Goal: Task Accomplishment & Management: Complete application form

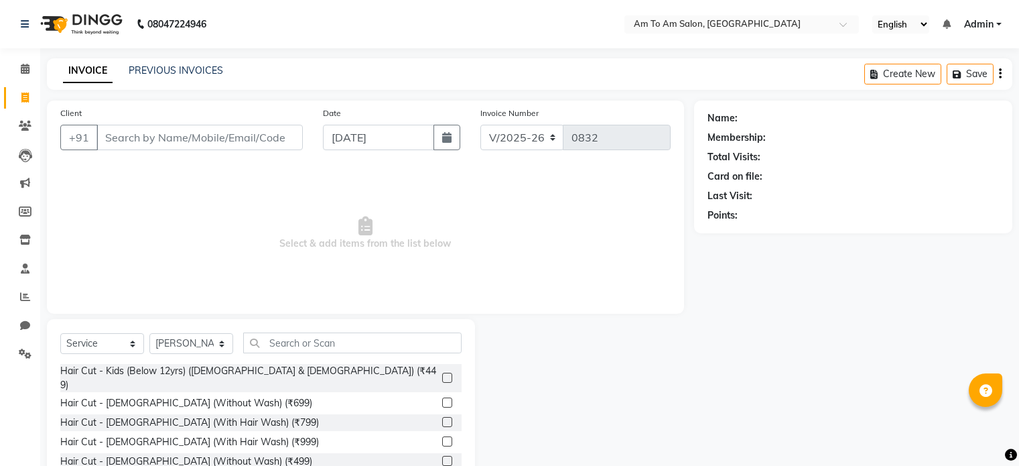
select select "6661"
select select "service"
click at [217, 340] on select "Select Stylist [PERSON_NAME] I [PERSON_NAME] Mahi [PERSON_NAME] Poonam Mam [PER…" at bounding box center [191, 343] width 84 height 21
select select "51667"
click at [149, 334] on select "Select Stylist [PERSON_NAME] I [PERSON_NAME] Mahi [PERSON_NAME] Poonam Mam [PER…" at bounding box center [191, 343] width 84 height 21
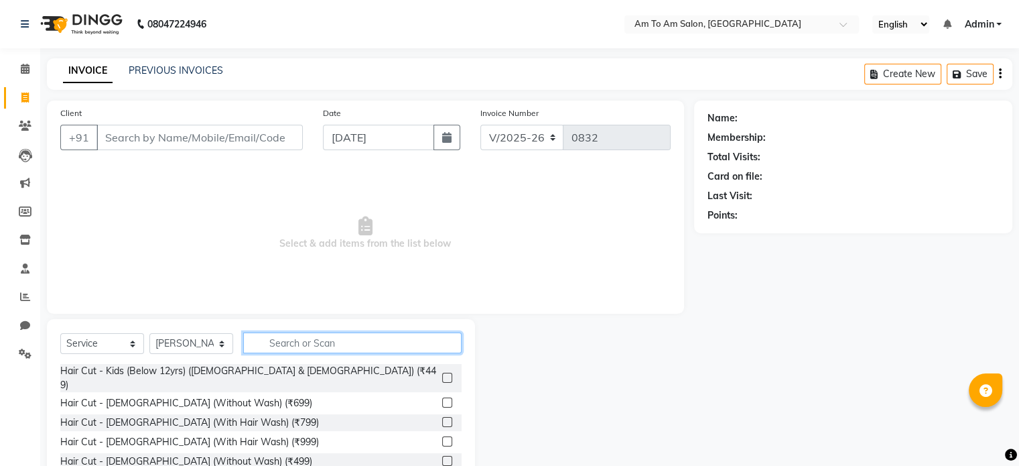
click at [273, 348] on input "text" at bounding box center [352, 342] width 218 height 21
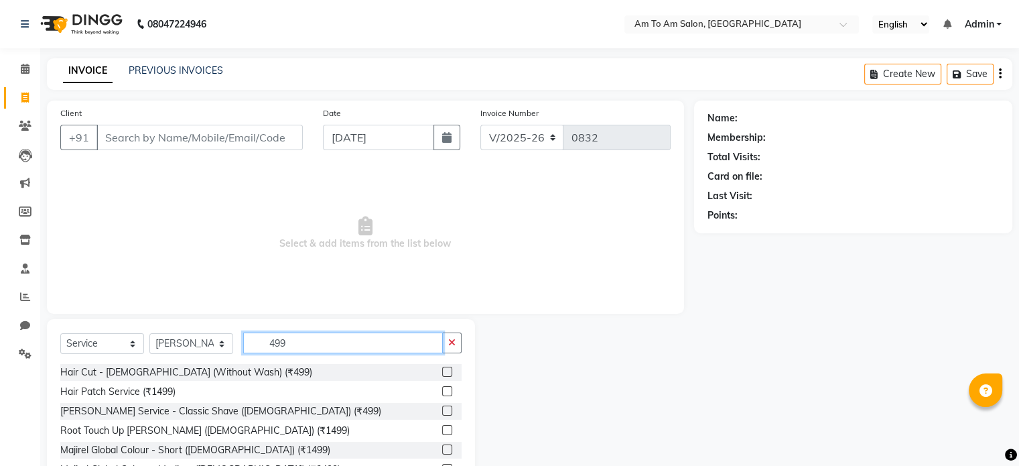
type input "499"
click at [442, 373] on label at bounding box center [447, 372] width 10 height 10
click at [442, 373] on input "checkbox" at bounding box center [446, 372] width 9 height 9
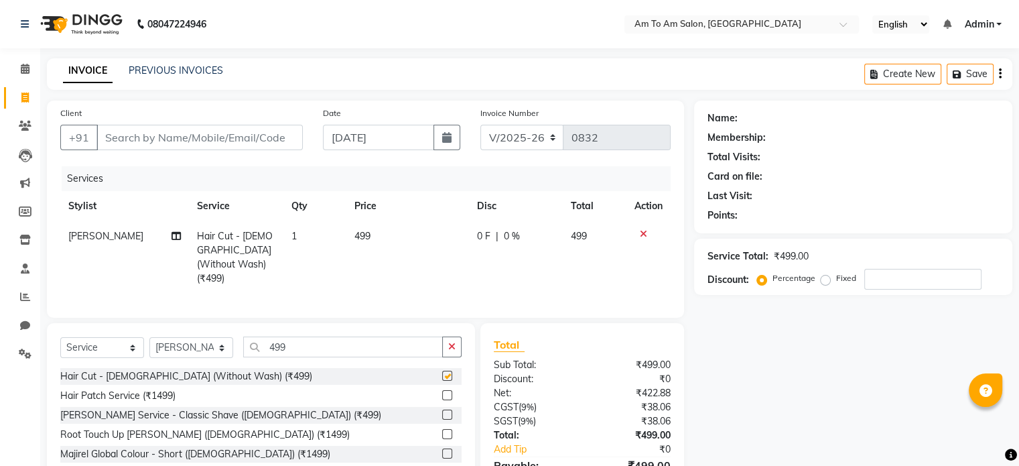
checkbox input "false"
click at [363, 233] on span "499" at bounding box center [363, 236] width 16 height 12
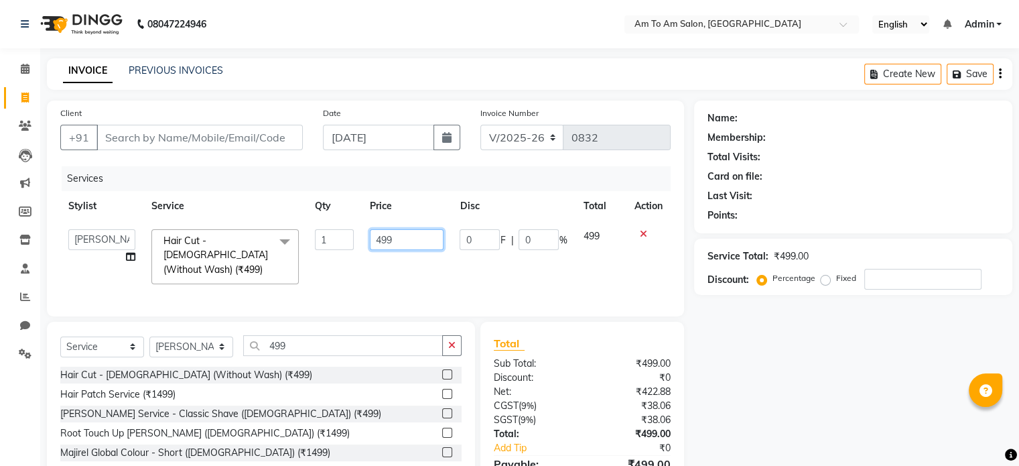
click at [396, 238] on input "499" at bounding box center [407, 239] width 74 height 21
click at [383, 242] on input "499" at bounding box center [407, 239] width 74 height 21
type input "799"
click at [397, 257] on td "799" at bounding box center [407, 256] width 90 height 71
click at [298, 343] on input "499" at bounding box center [343, 345] width 200 height 21
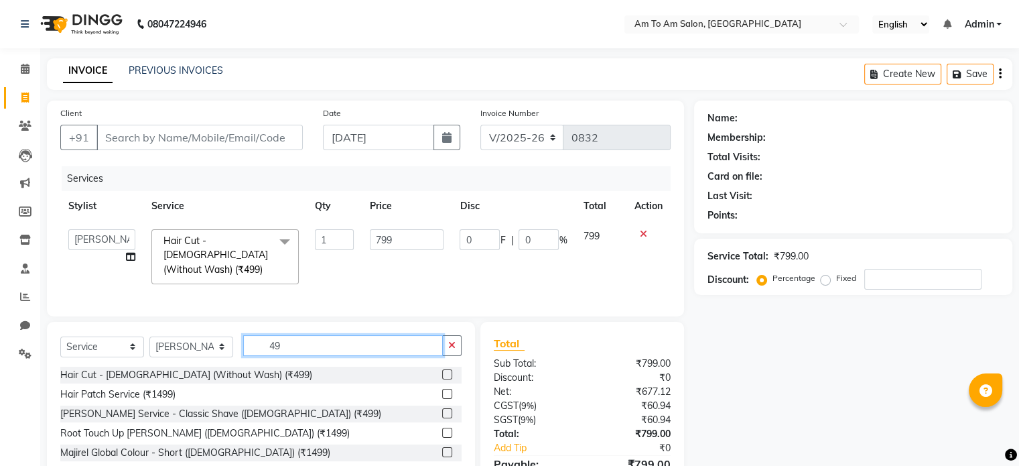
type input "4"
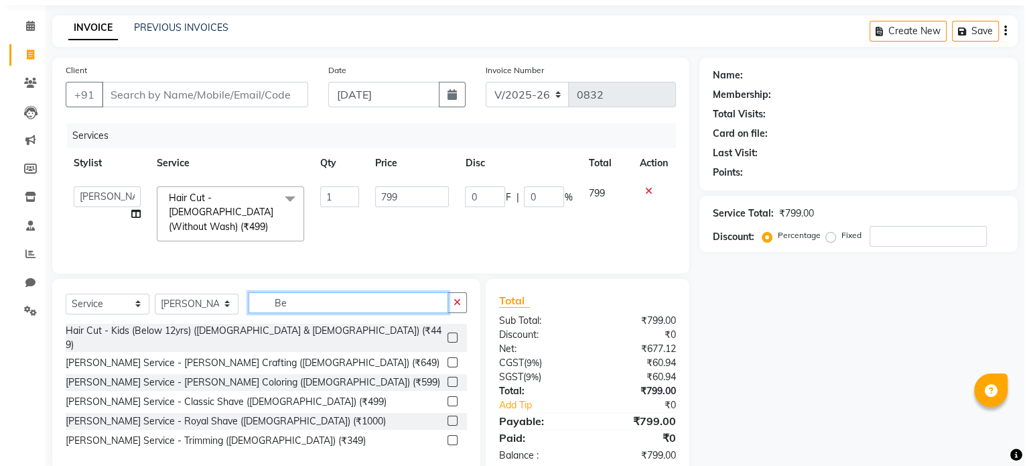
scroll to position [67, 0]
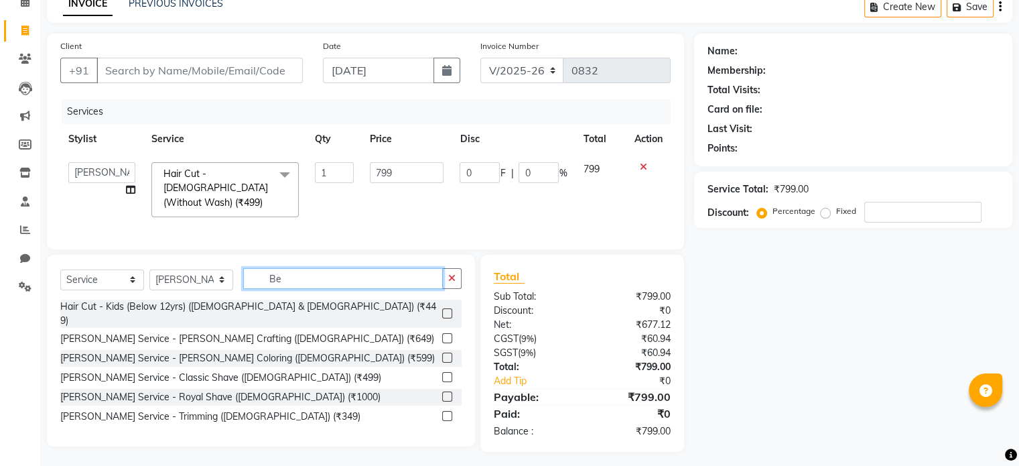
type input "Be"
click at [448, 411] on label at bounding box center [447, 416] width 10 height 10
click at [448, 412] on input "checkbox" at bounding box center [446, 416] width 9 height 9
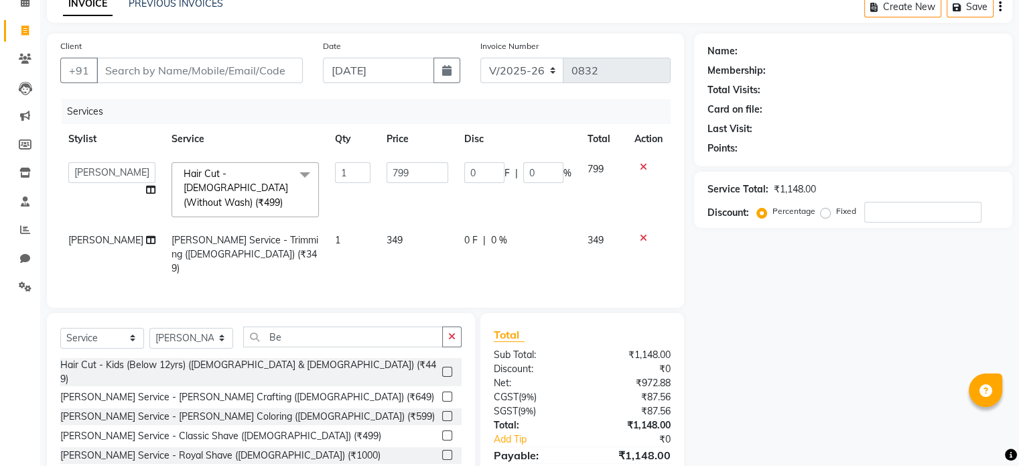
checkbox input "false"
click at [149, 80] on input "Client" at bounding box center [200, 70] width 206 height 25
type input "9"
type input "0"
type input "9985670089"
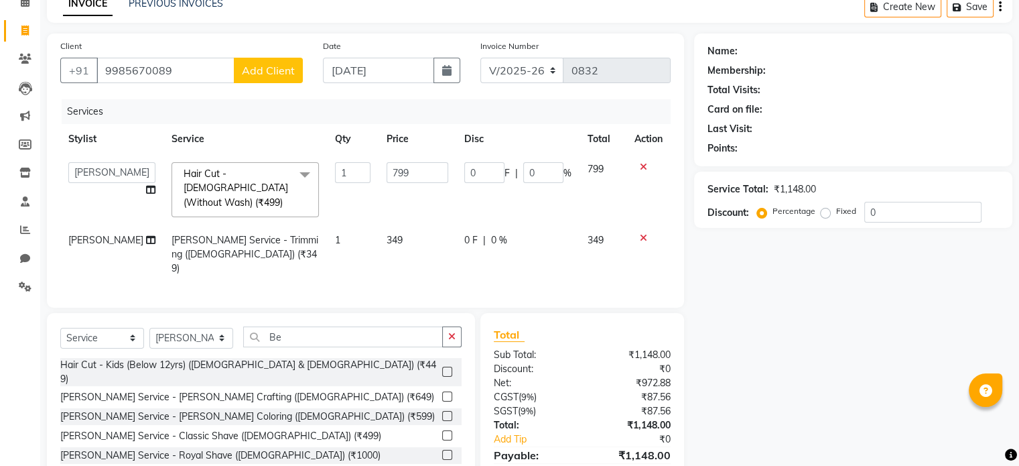
click at [277, 78] on button "Add Client" at bounding box center [268, 70] width 69 height 25
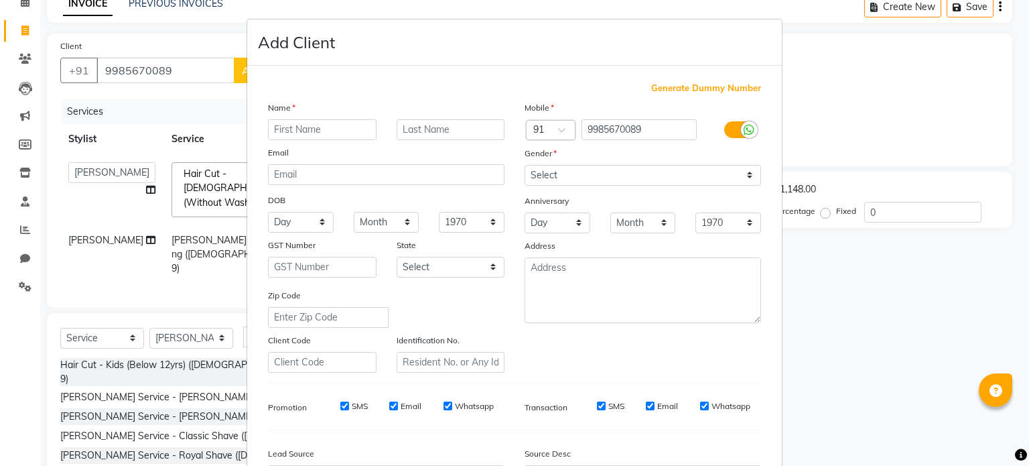
click at [281, 131] on input "text" at bounding box center [322, 129] width 109 height 21
type input "[PERSON_NAME]"
click at [428, 133] on input "text" at bounding box center [451, 129] width 109 height 21
type input "Np"
click at [740, 177] on select "Select [DEMOGRAPHIC_DATA] [DEMOGRAPHIC_DATA] Other Prefer Not To Say" at bounding box center [643, 175] width 237 height 21
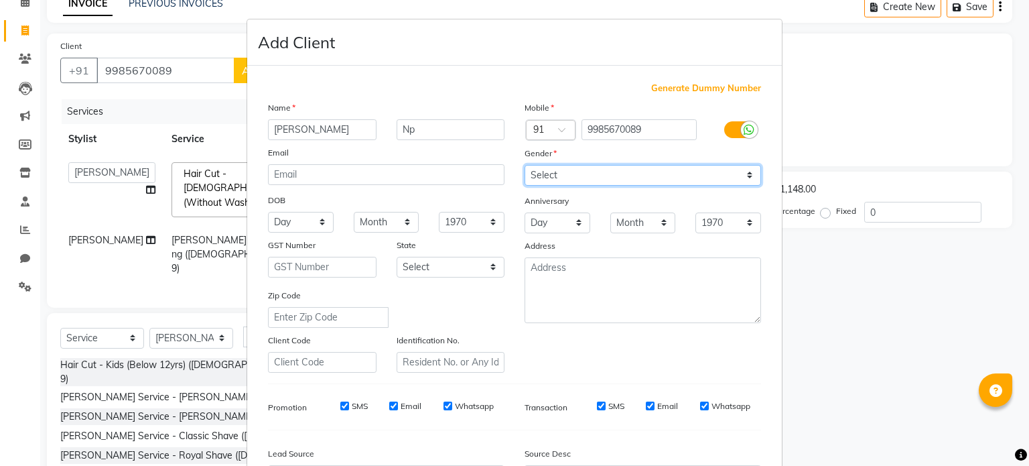
select select "[DEMOGRAPHIC_DATA]"
click at [525, 166] on select "Select [DEMOGRAPHIC_DATA] [DEMOGRAPHIC_DATA] Other Prefer Not To Say" at bounding box center [643, 175] width 237 height 21
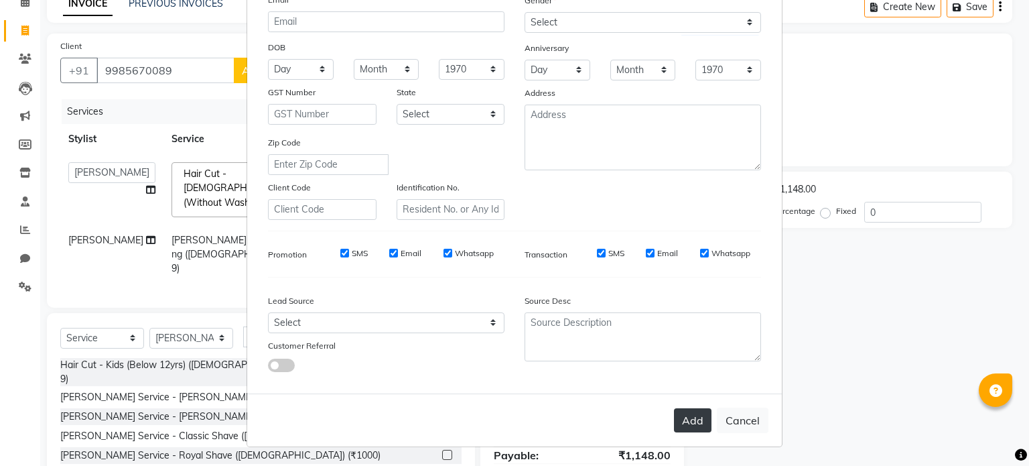
click at [681, 424] on button "Add" at bounding box center [693, 420] width 38 height 24
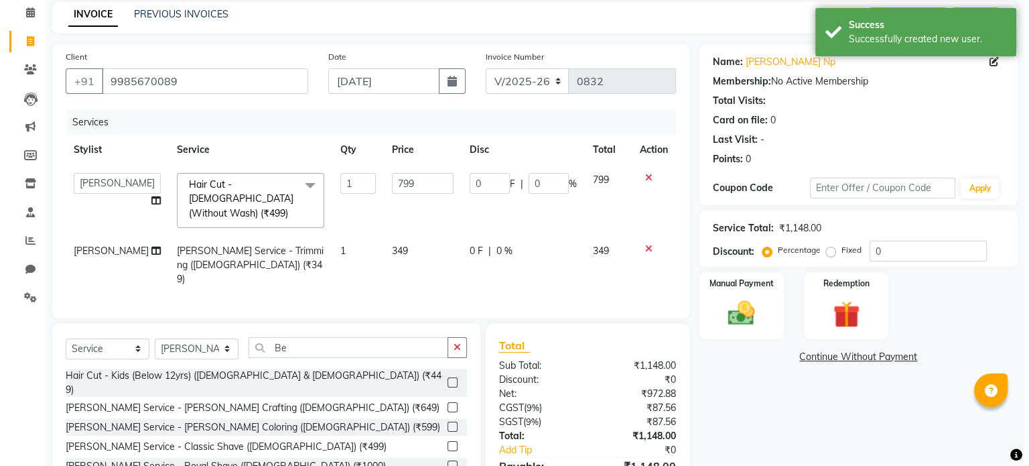
scroll to position [0, 0]
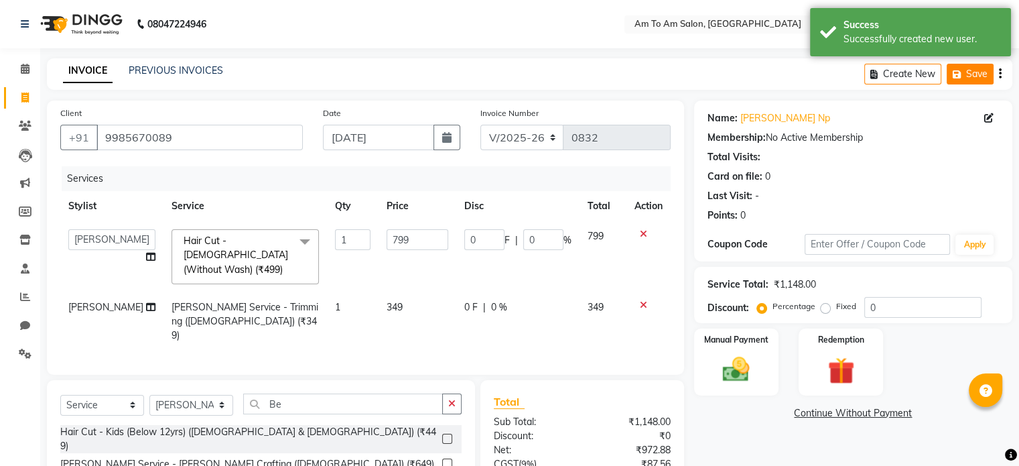
click at [968, 76] on button "Save" at bounding box center [970, 74] width 47 height 21
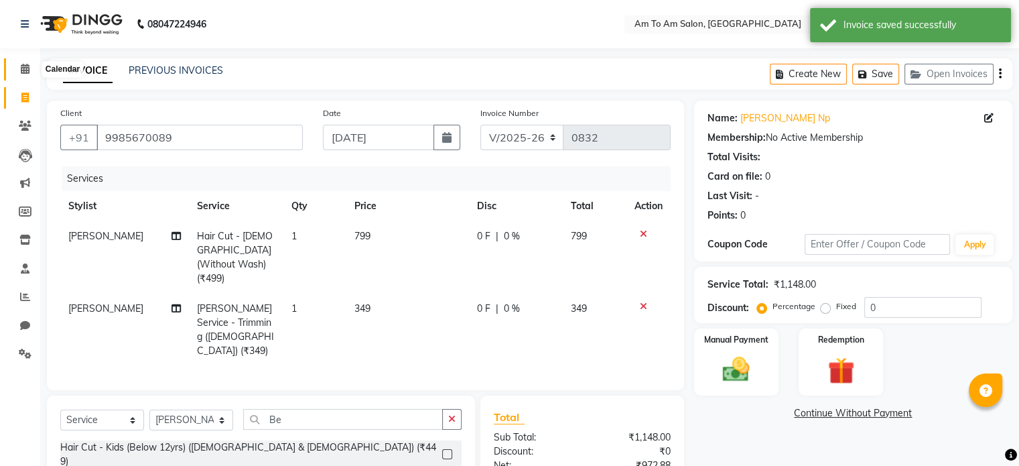
click at [29, 69] on icon at bounding box center [25, 69] width 9 height 10
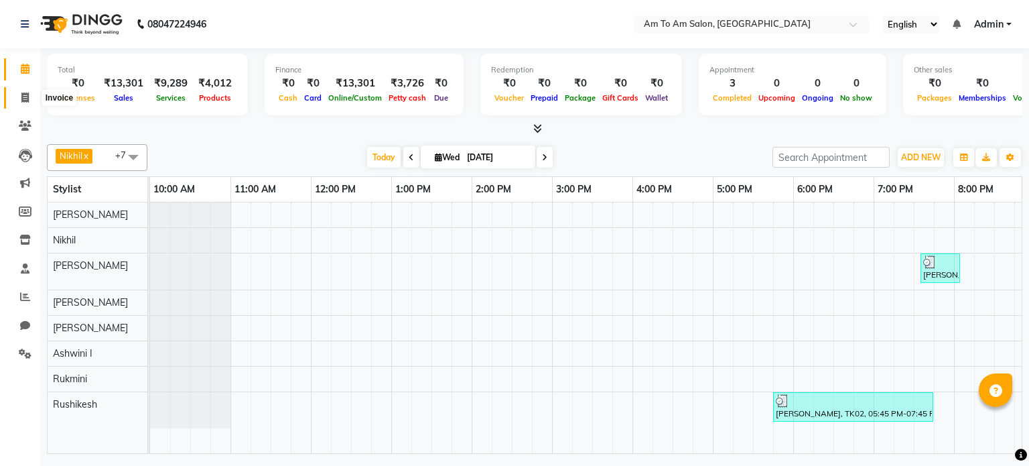
click at [19, 96] on span at bounding box center [24, 97] width 23 height 15
select select "6661"
select select "service"
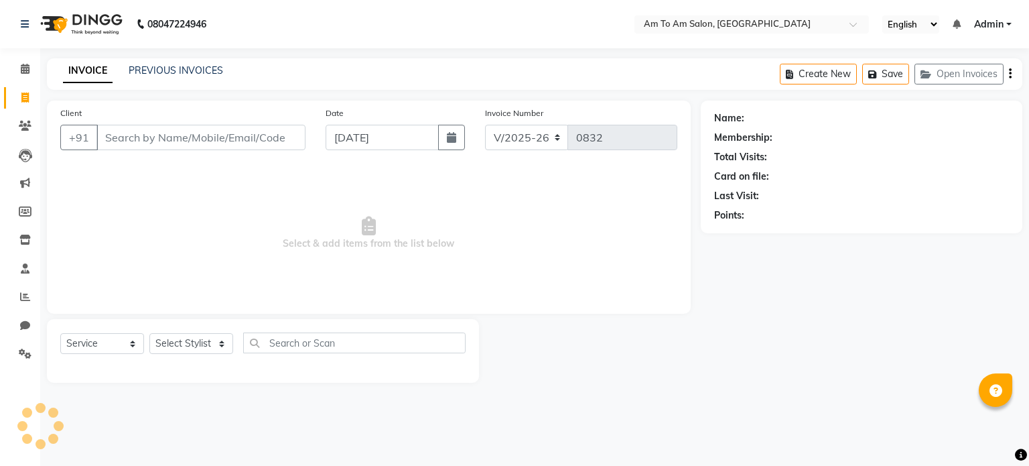
select select "51659"
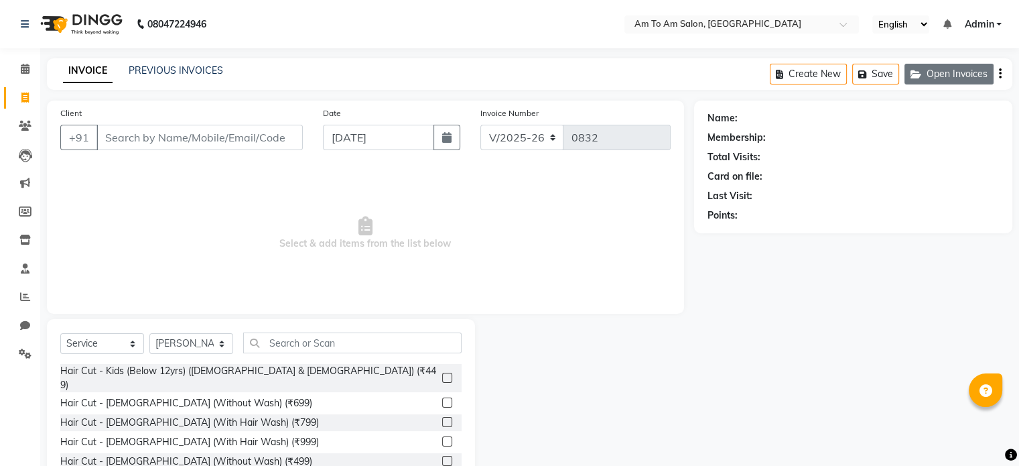
click at [963, 77] on button "Open Invoices" at bounding box center [949, 74] width 89 height 21
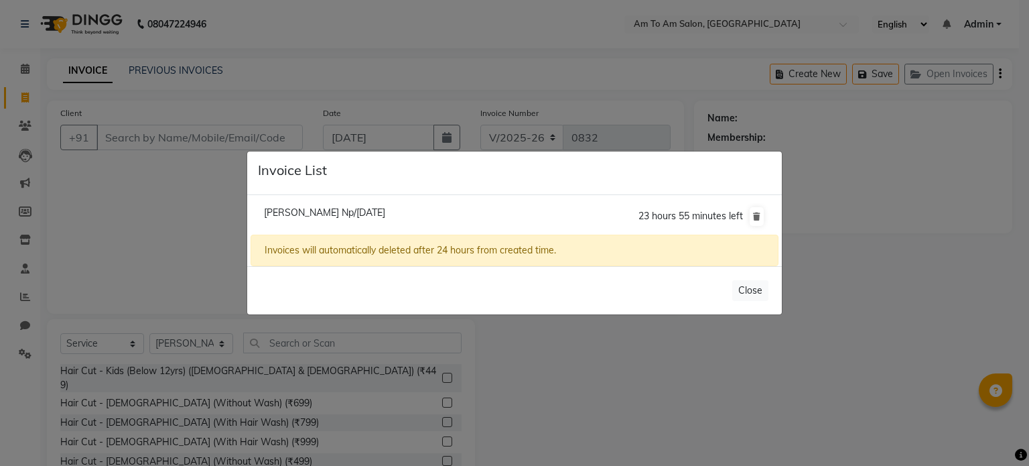
click at [351, 211] on span "[PERSON_NAME] Np/[DATE]" at bounding box center [324, 212] width 121 height 12
type input "9985670089"
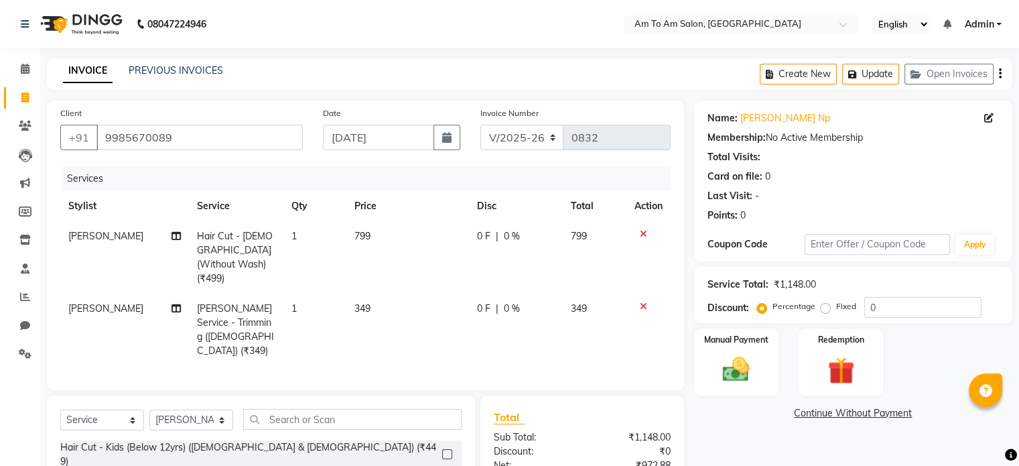
click at [372, 231] on td "799" at bounding box center [408, 257] width 123 height 72
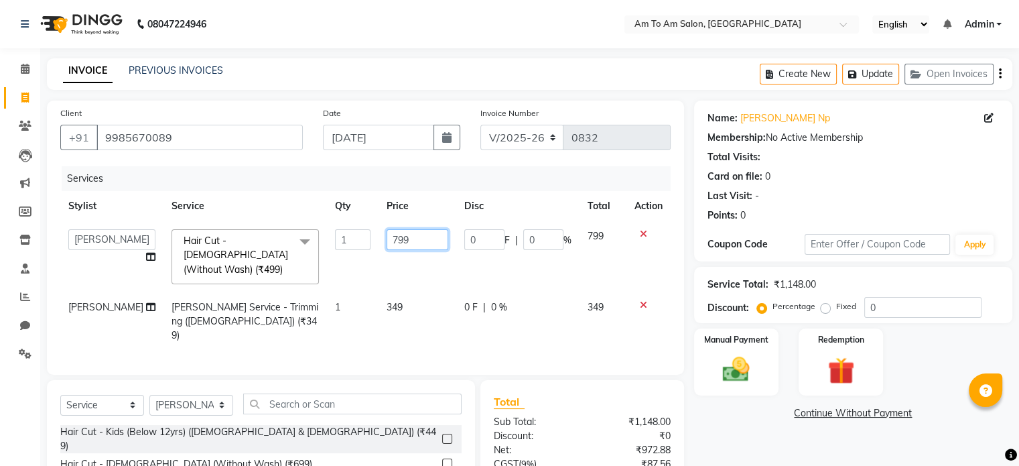
click at [405, 245] on input "799" at bounding box center [418, 239] width 62 height 21
type input "7"
type input "800"
click at [419, 270] on td "800" at bounding box center [418, 256] width 78 height 71
click at [394, 293] on td "349" at bounding box center [418, 321] width 78 height 58
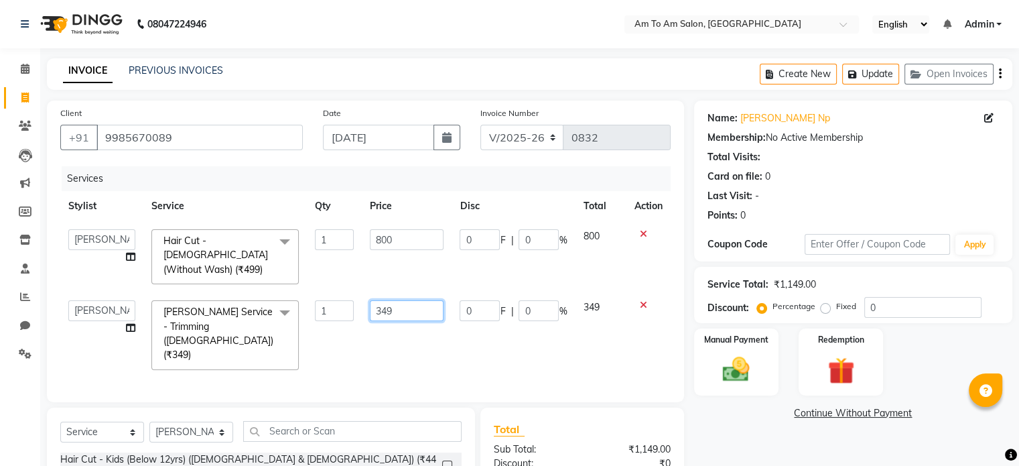
click at [394, 300] on input "349" at bounding box center [407, 310] width 74 height 21
type input "350"
click at [410, 324] on div "Services Stylist Service Qty Price Disc Total Action [PERSON_NAME] [PERSON_NAME…" at bounding box center [365, 277] width 611 height 223
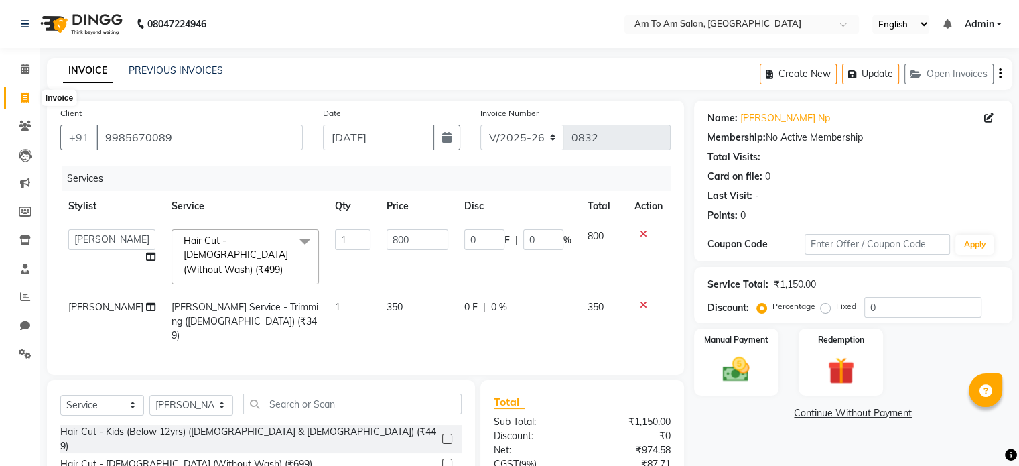
click at [21, 96] on icon at bounding box center [24, 97] width 7 height 10
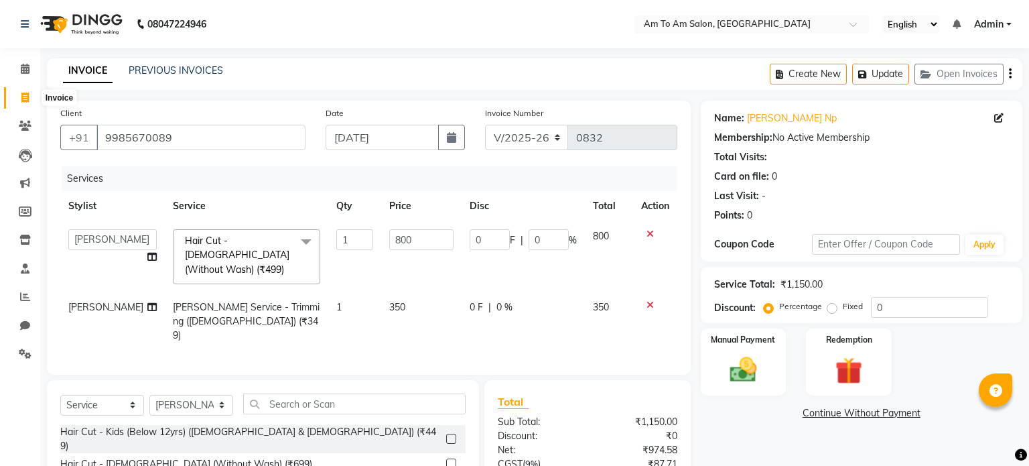
select select "6661"
select select "service"
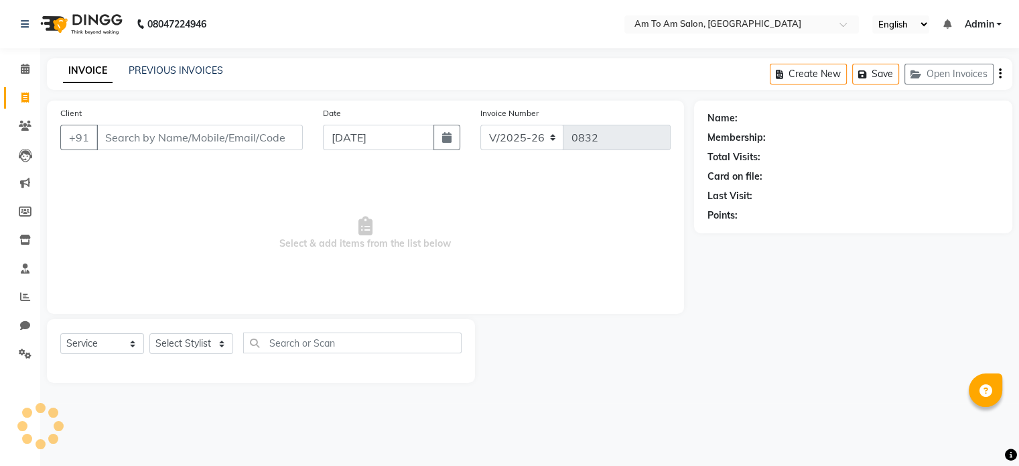
select select "51659"
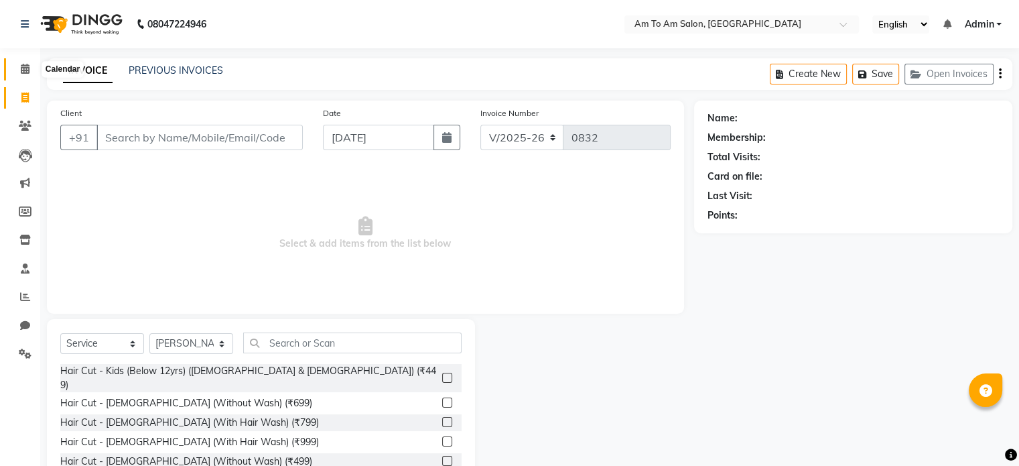
click at [23, 68] on icon at bounding box center [25, 69] width 9 height 10
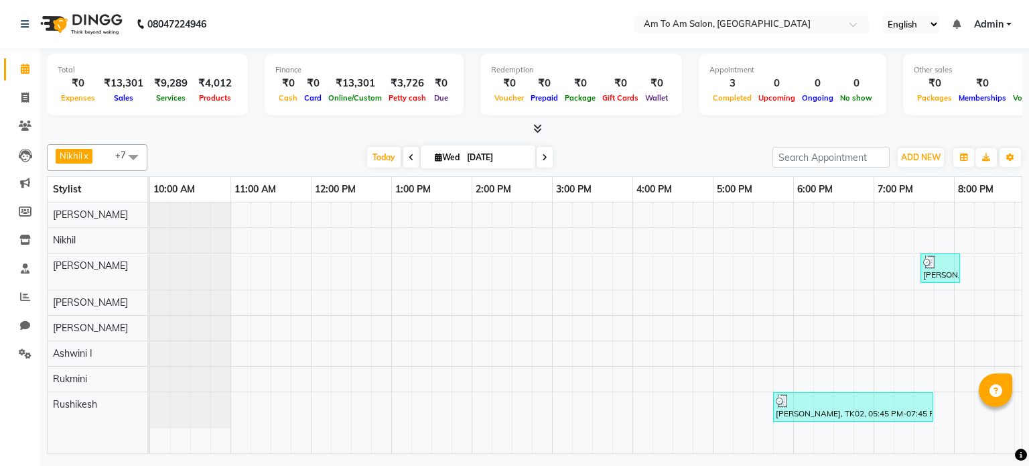
click at [311, 245] on div "[PERSON_NAME], TK03, 07:35 PM-08:05 PM, Davines Hair Wash + Blow-dry/Styling [D…" at bounding box center [713, 327] width 1126 height 251
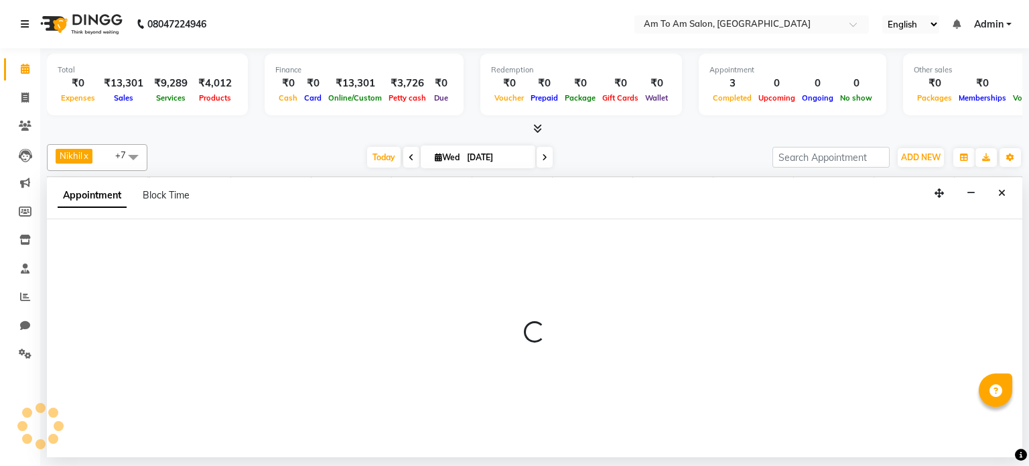
select select "51666"
select select "720"
select select "tentative"
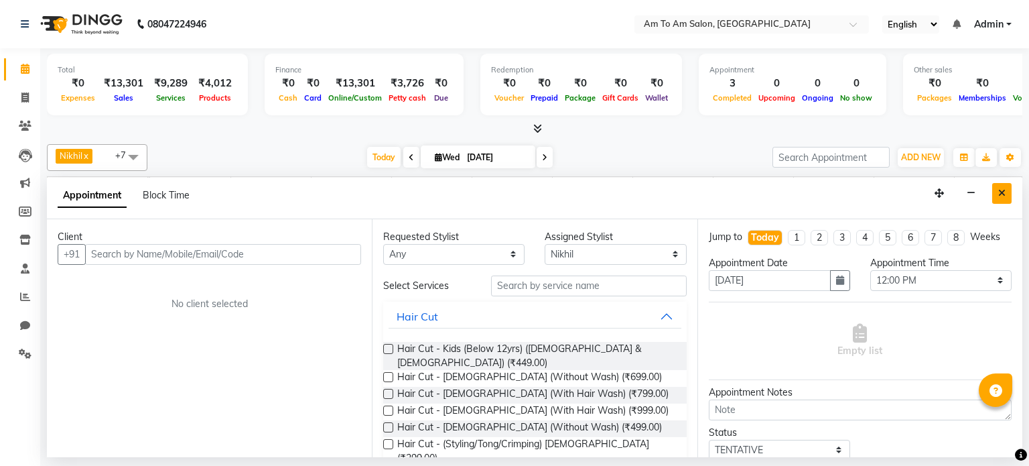
click at [1008, 190] on button "Close" at bounding box center [1002, 193] width 19 height 21
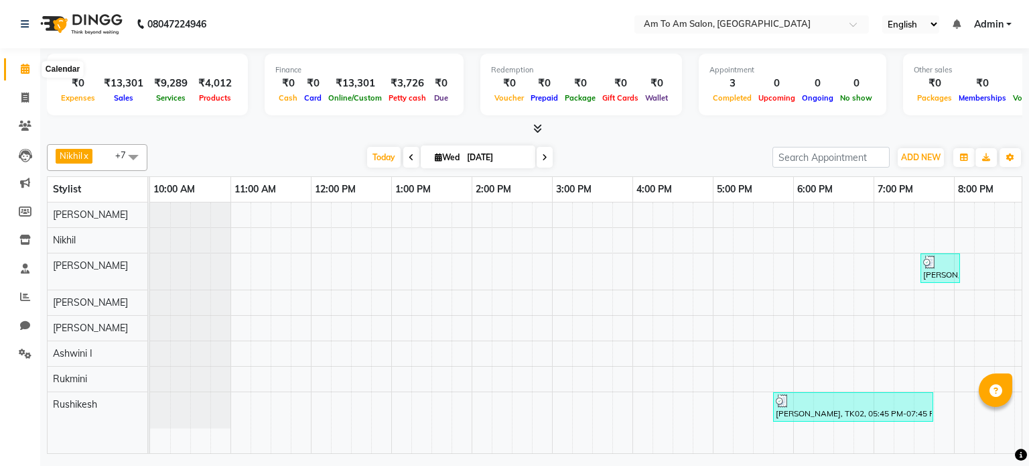
click at [27, 66] on icon at bounding box center [25, 69] width 9 height 10
